Goal: Information Seeking & Learning: Check status

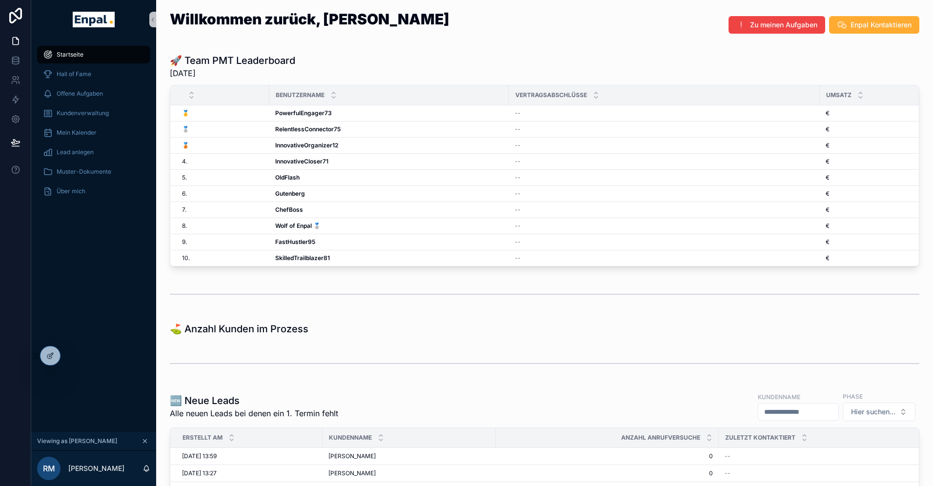
click at [102, 230] on div "Startseite Hall of Fame Offene Aufgaben Kundenverwaltung Mein Kalender Lead anl…" at bounding box center [93, 235] width 125 height 393
click at [77, 110] on span "Kundenverwaltung" at bounding box center [83, 113] width 52 height 8
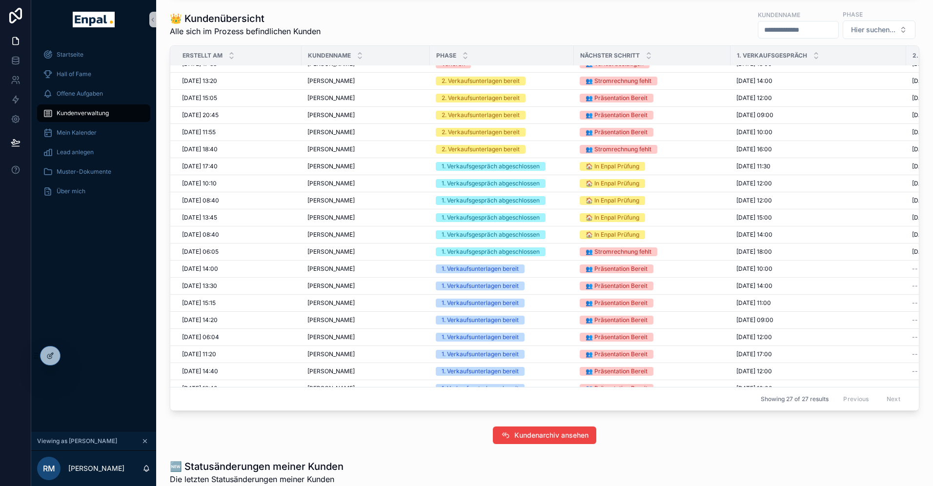
scroll to position [11, 0]
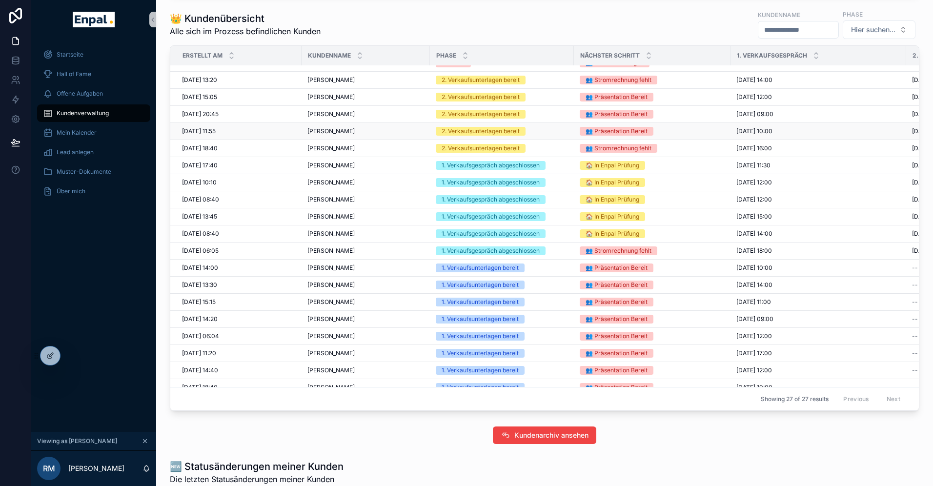
click at [458, 128] on div "2. Verkaufsunterlagen bereit" at bounding box center [481, 131] width 78 height 9
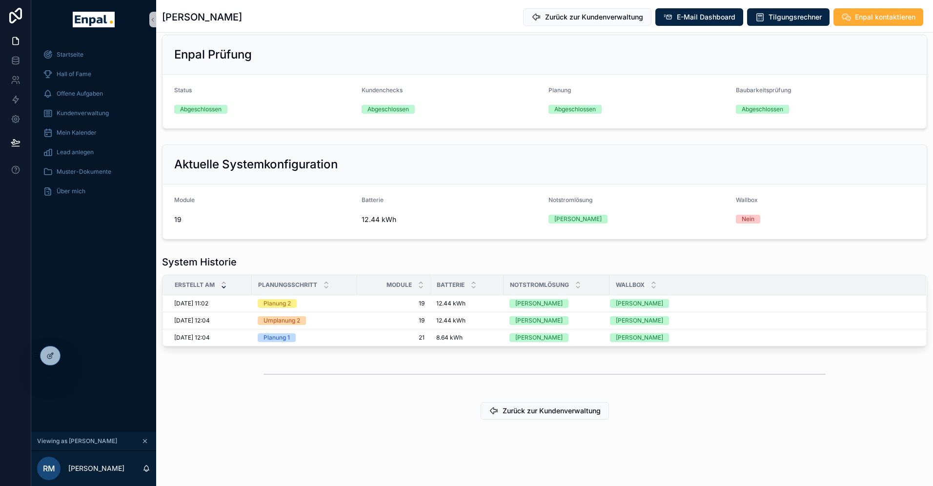
scroll to position [339, 0]
click at [77, 357] on div at bounding box center [72, 356] width 16 height 16
click at [82, 370] on div "Startseite Hall of Fame Offene Aufgaben Kundenverwaltung Mein Kalender Lead anl…" at bounding box center [93, 235] width 125 height 393
click at [70, 354] on icon at bounding box center [72, 356] width 8 height 8
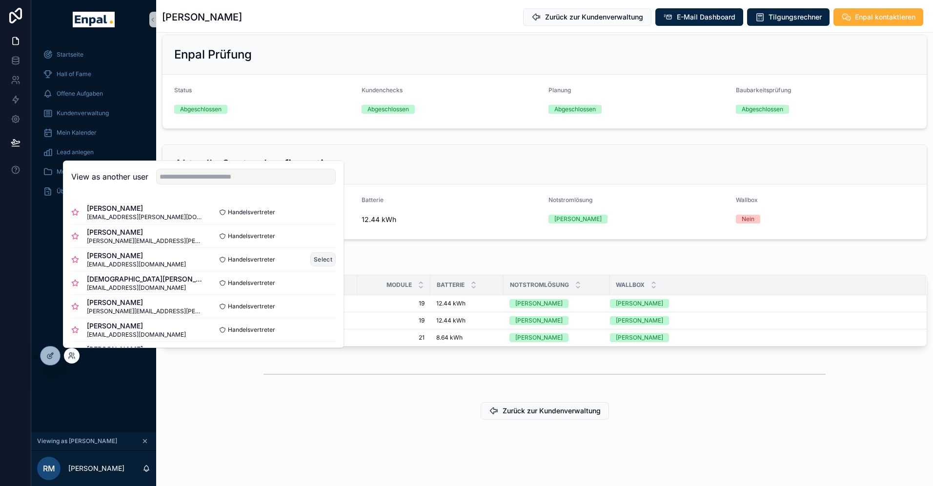
click at [326, 259] on button "Select" at bounding box center [322, 259] width 25 height 14
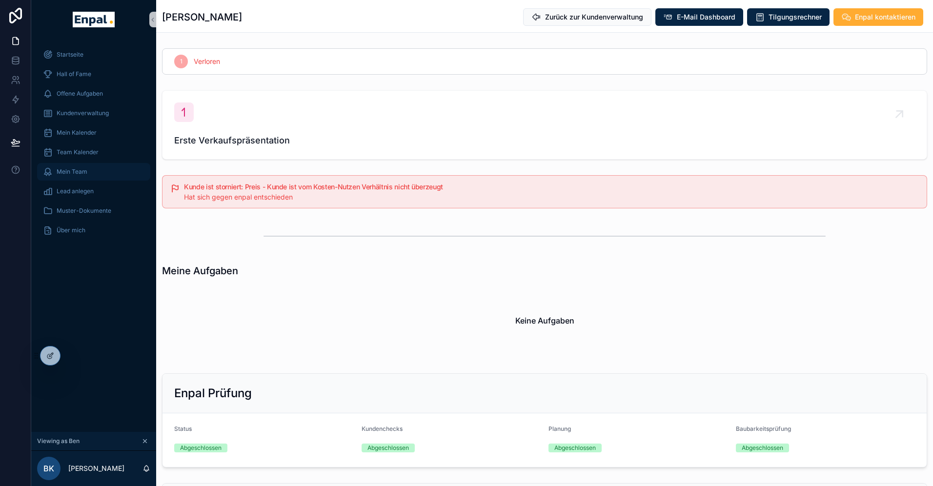
click at [79, 169] on span "Mein Team" at bounding box center [72, 172] width 31 height 8
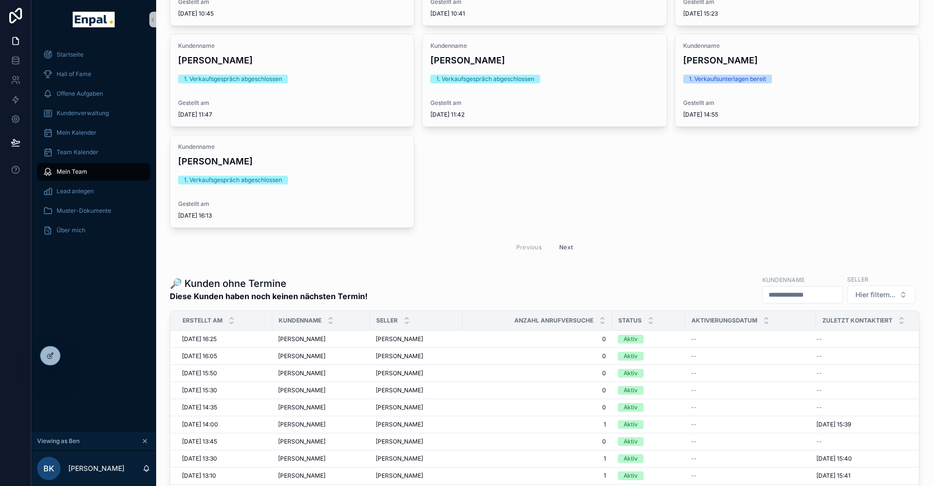
scroll to position [868, 0]
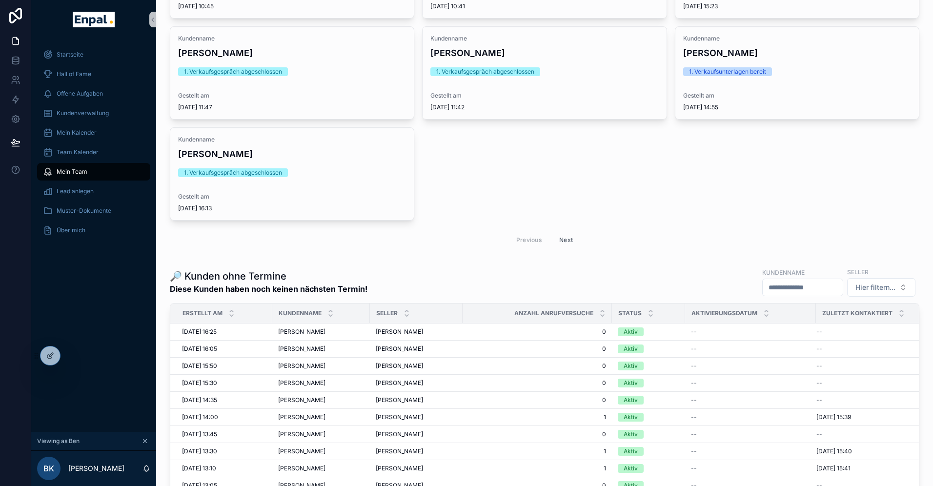
click at [772, 286] on input "scrollable content" at bounding box center [803, 288] width 80 height 14
click at [867, 286] on span "Hier filtern..." at bounding box center [876, 288] width 40 height 10
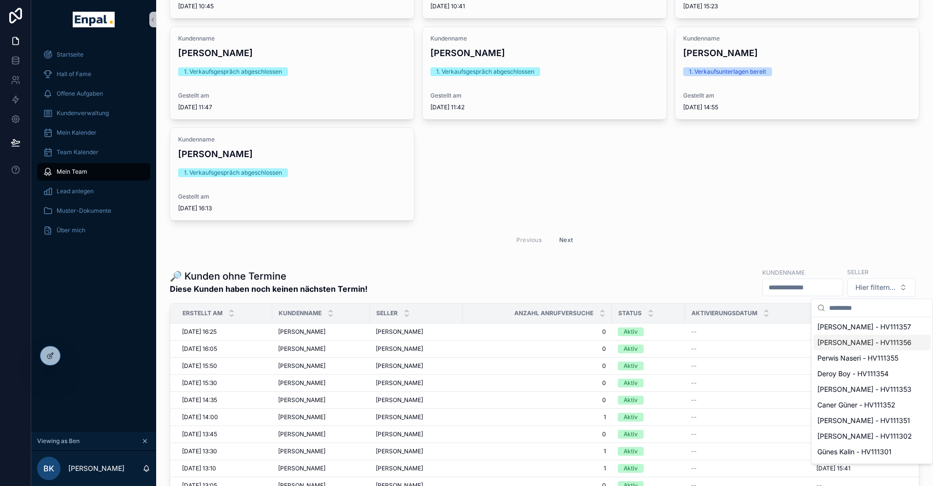
click at [846, 342] on span "[PERSON_NAME] - HV111356" at bounding box center [864, 343] width 94 height 10
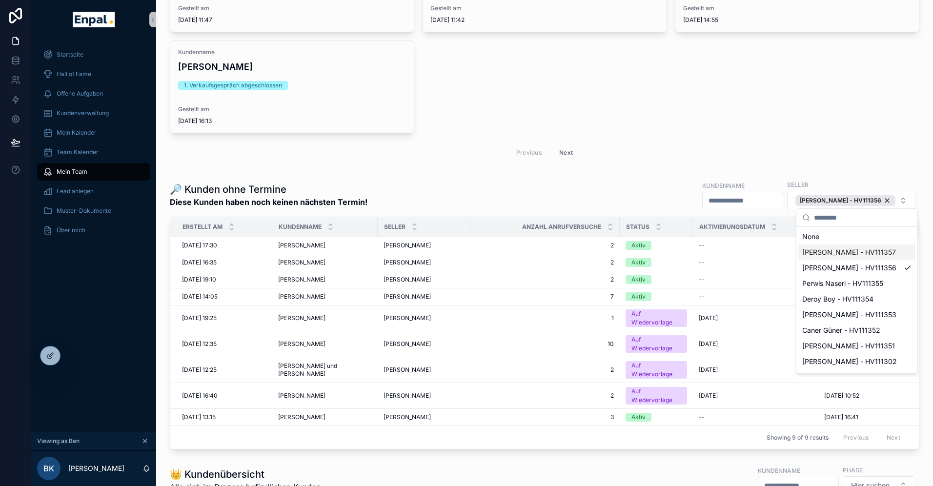
scroll to position [960, 0]
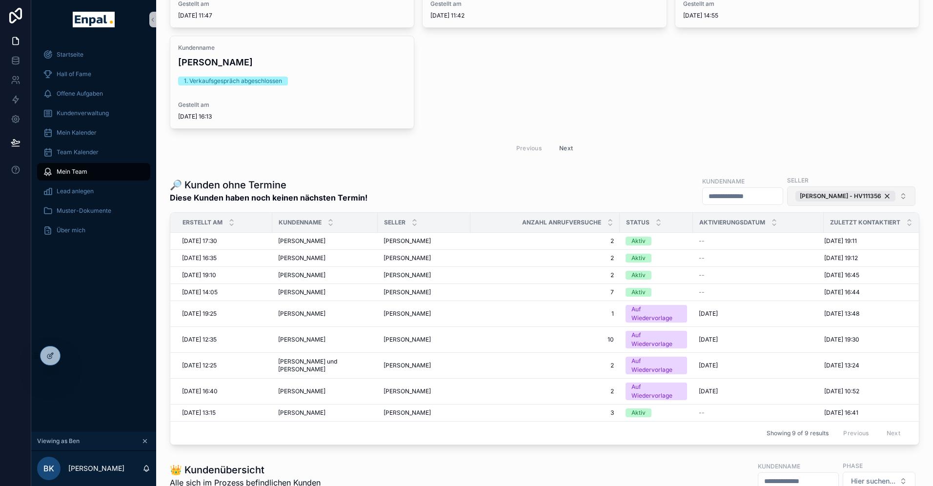
click at [886, 196] on div "[PERSON_NAME] - HV111356" at bounding box center [845, 196] width 100 height 11
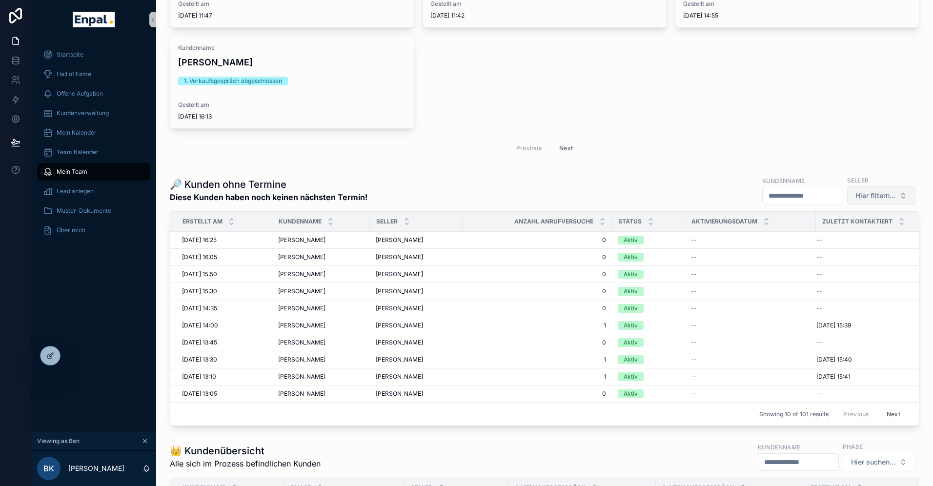
click at [894, 194] on span "Hier filtern..." at bounding box center [876, 196] width 40 height 10
type input "*"
type input "***"
click at [846, 235] on span "[PERSON_NAME] - HV111357" at bounding box center [864, 235] width 94 height 10
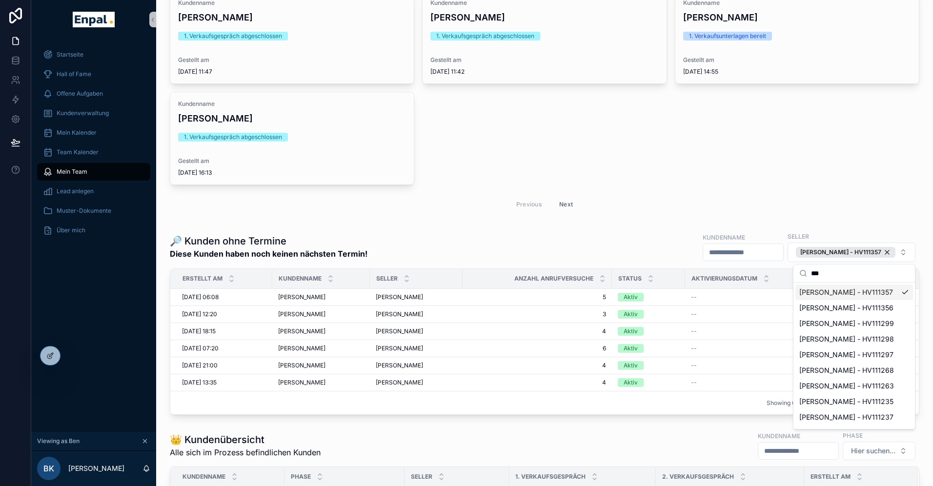
scroll to position [904, 0]
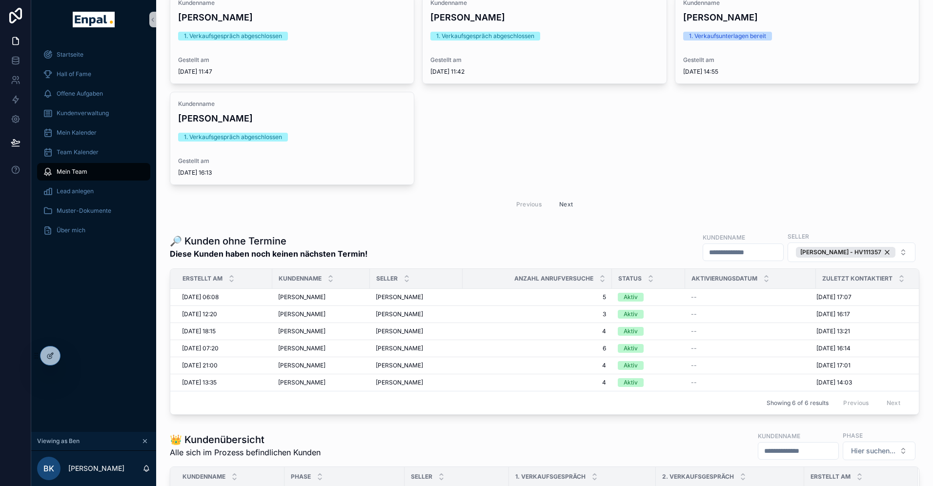
click at [79, 297] on div "Startseite Hall of Fame Offene Aufgaben Kundenverwaltung Mein Kalender Team Kal…" at bounding box center [93, 235] width 125 height 393
click at [74, 355] on icon at bounding box center [72, 356] width 8 height 8
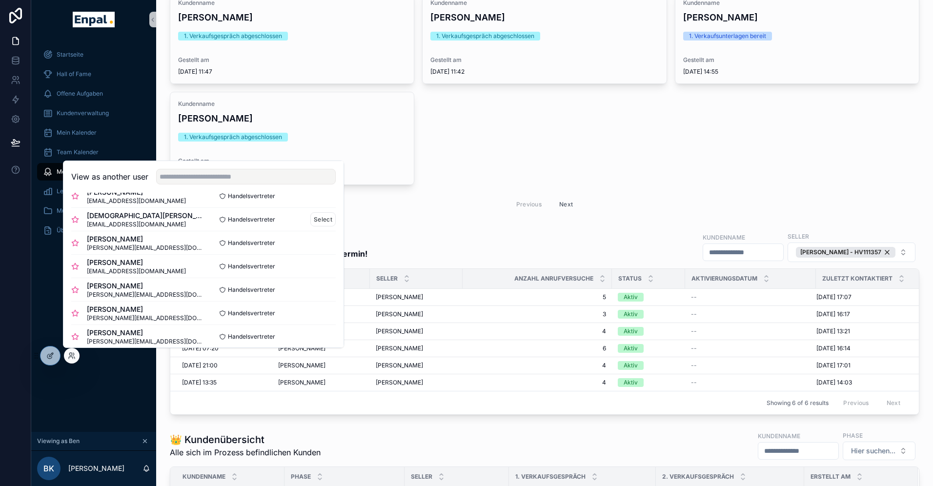
scroll to position [76, 0]
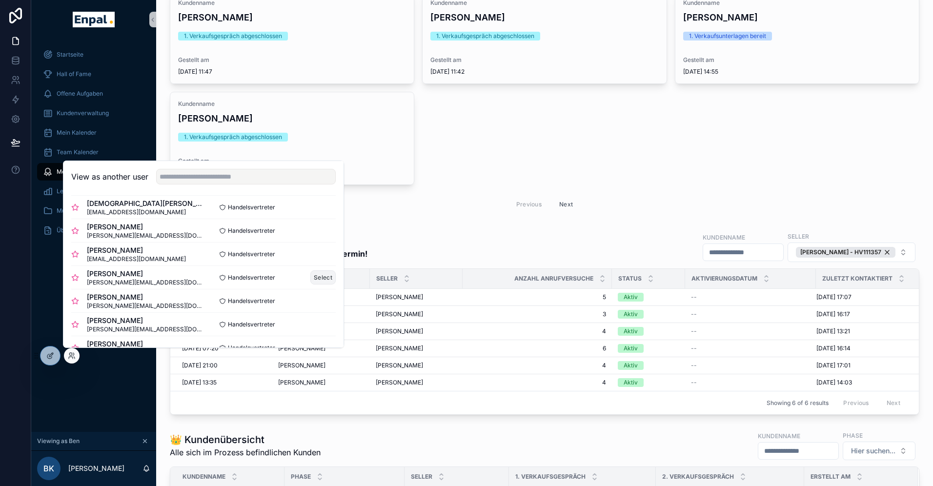
click at [313, 274] on button "Select" at bounding box center [322, 277] width 25 height 14
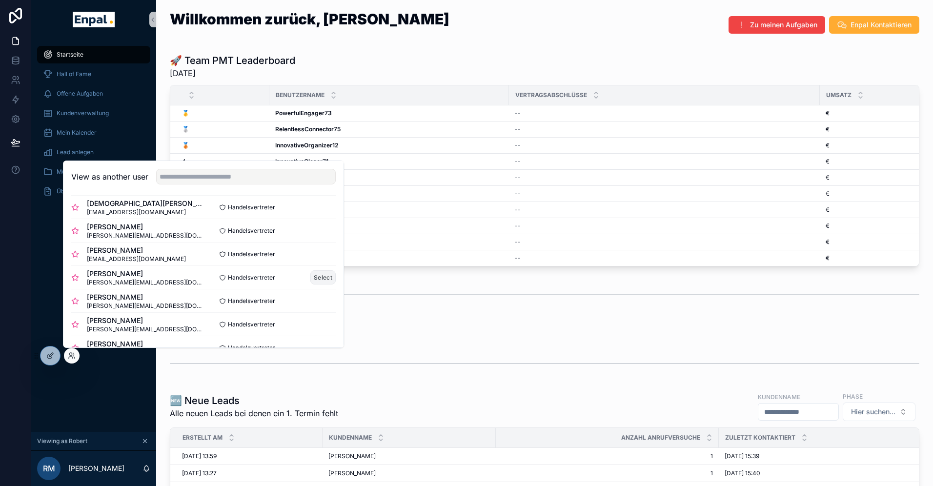
click at [326, 278] on button "Select" at bounding box center [322, 277] width 25 height 14
click at [331, 273] on button "Select" at bounding box center [322, 277] width 25 height 14
click at [51, 274] on div "Startseite Hall of Fame Offene Aufgaben Kundenverwaltung Mein Kalender Lead anl…" at bounding box center [93, 235] width 125 height 393
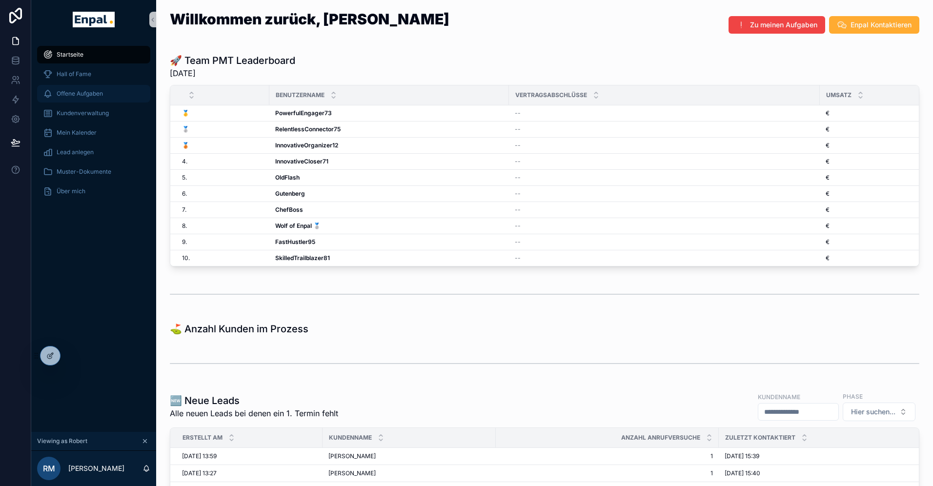
click at [87, 94] on span "Offene Aufgaben" at bounding box center [80, 94] width 46 height 8
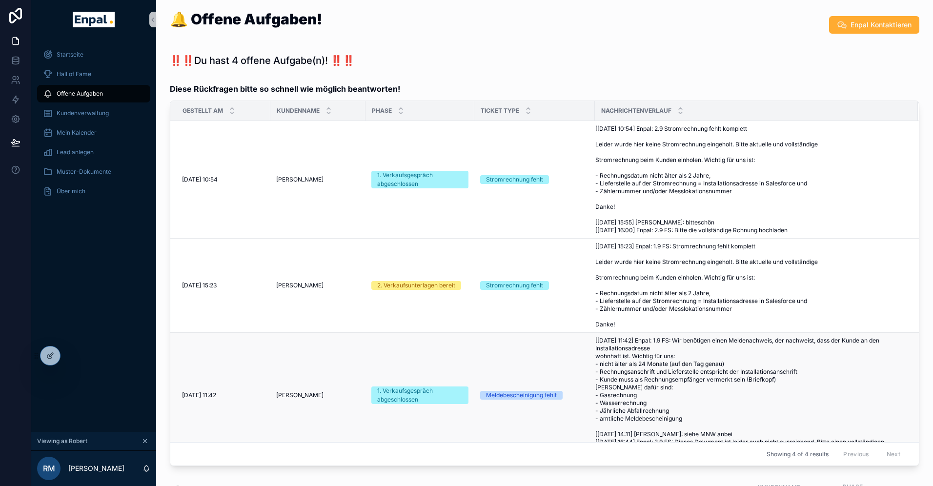
click at [621, 384] on span "[[DATE] 11:42] Enpal: 1.9 FS: Wir benötigen einen Meldenachweis, der nachweist,…" at bounding box center [750, 395] width 311 height 117
